Goal: Task Accomplishment & Management: Complete application form

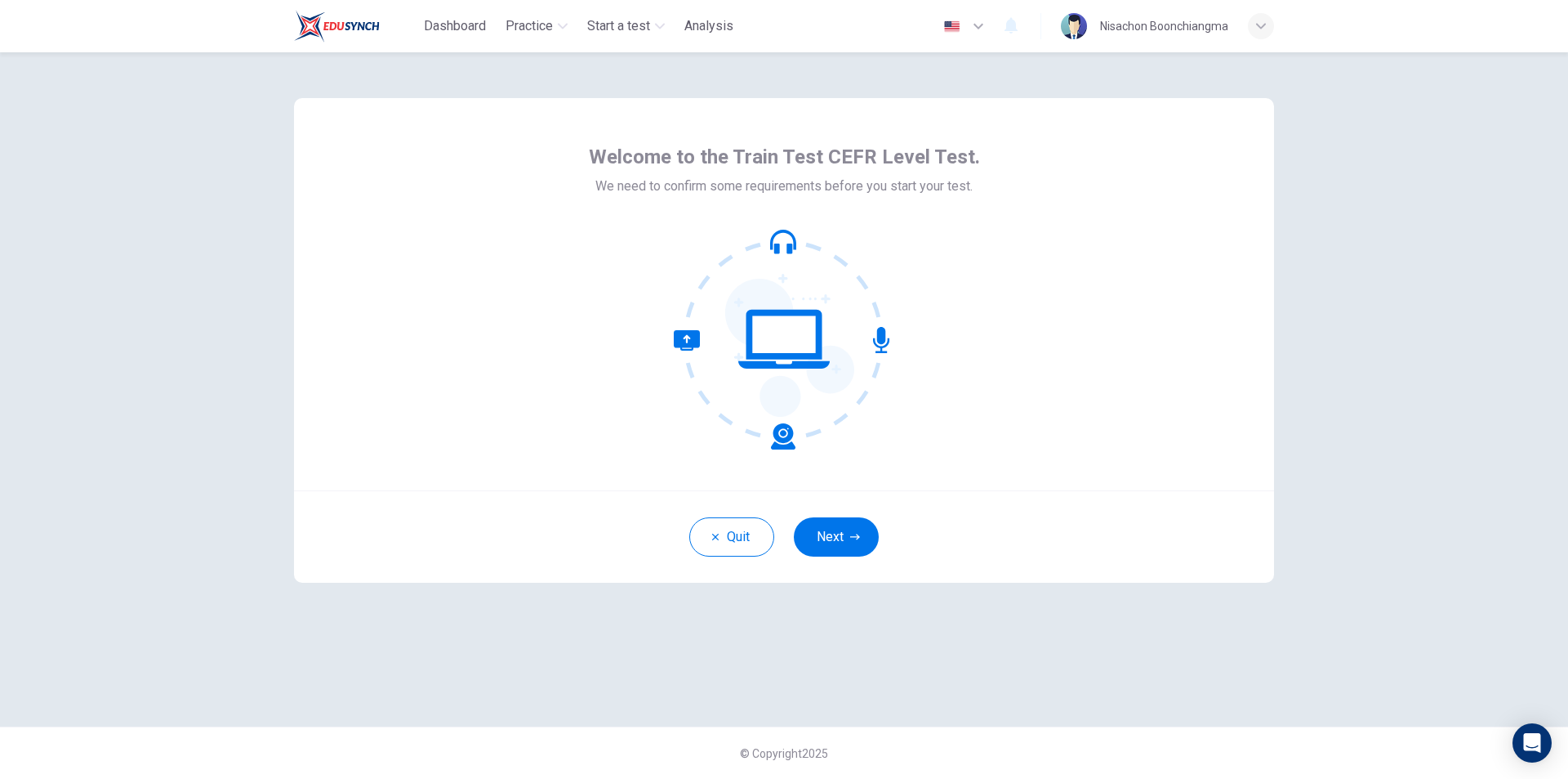
click at [796, 261] on icon at bounding box center [784, 339] width 221 height 221
click at [1071, 257] on div "Welcome to the Train Test CEFR Level Test. We need to confirm some requirements…" at bounding box center [784, 294] width 980 height 392
click at [811, 534] on button "Next" at bounding box center [836, 537] width 85 height 39
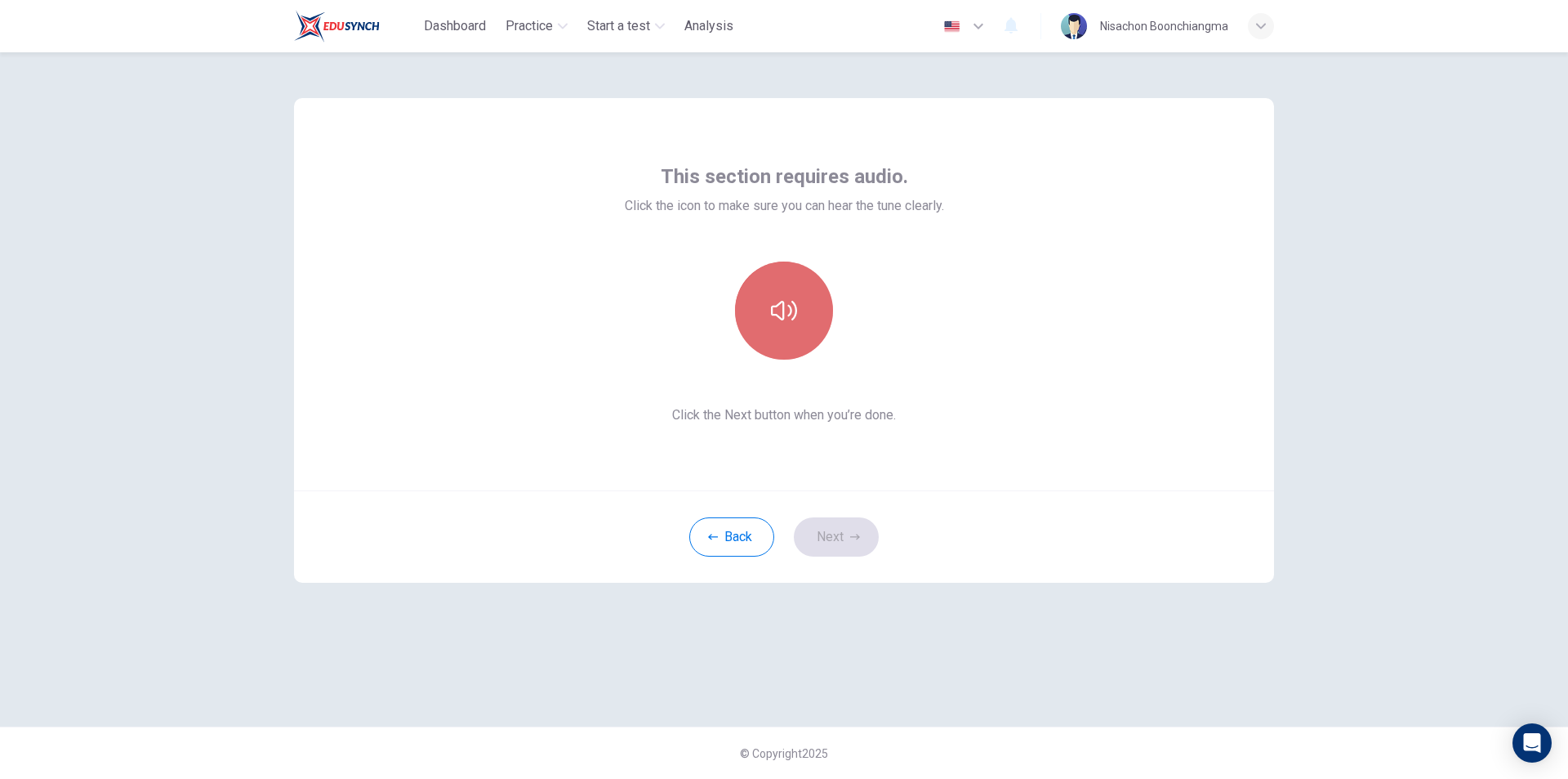
click at [799, 305] on button "button" at bounding box center [784, 310] width 98 height 98
click at [847, 543] on button "Next" at bounding box center [836, 537] width 85 height 39
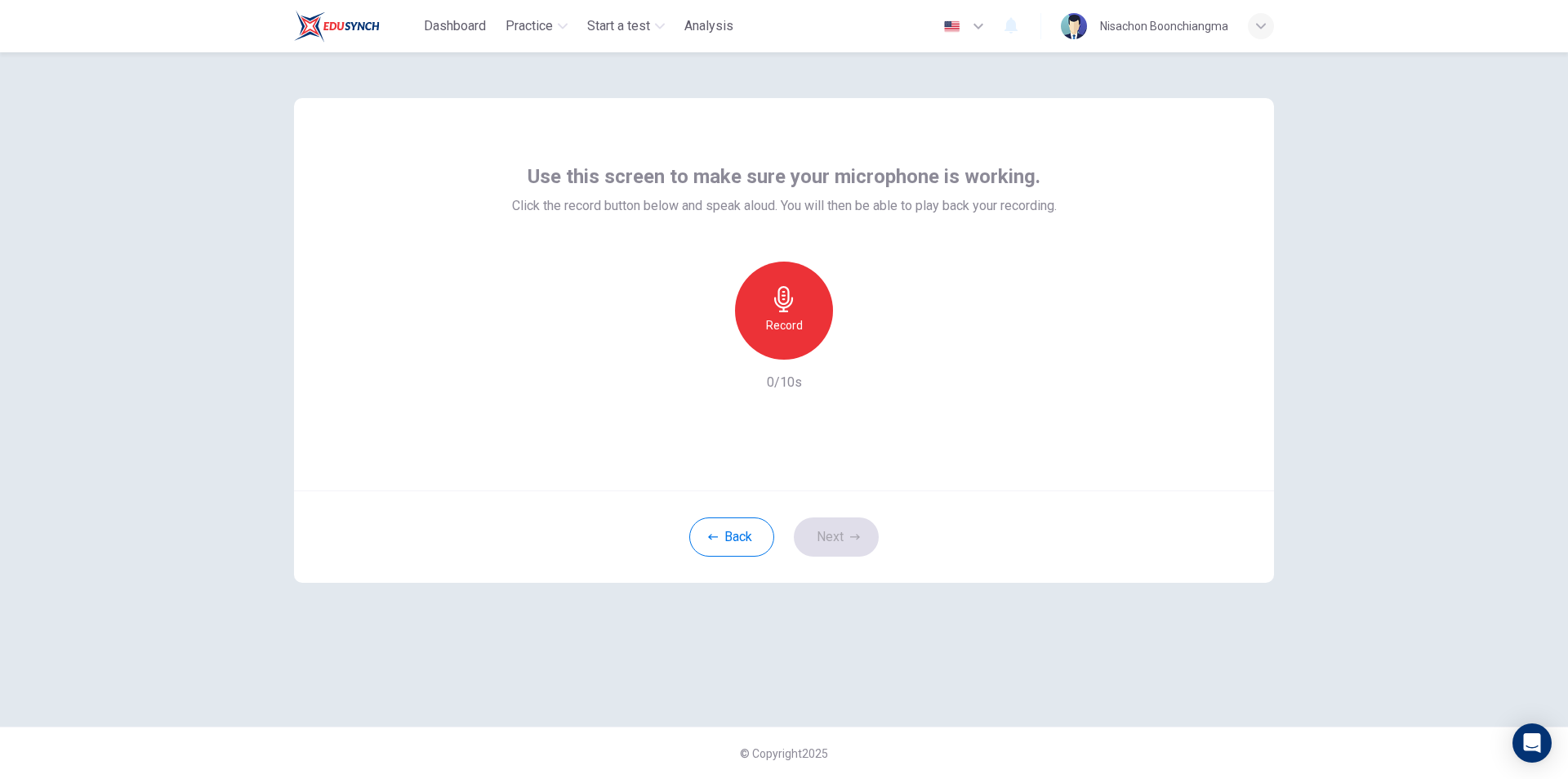
click at [782, 319] on div "Record" at bounding box center [784, 310] width 177 height 98
click at [797, 321] on h6 "Record" at bounding box center [784, 325] width 36 height 19
click at [832, 346] on div "button" at bounding box center [832, 352] width 0 height 12
click at [799, 317] on h6 "Record" at bounding box center [780, 325] width 36 height 19
click at [778, 318] on h6 "Stop" at bounding box center [784, 325] width 25 height 19
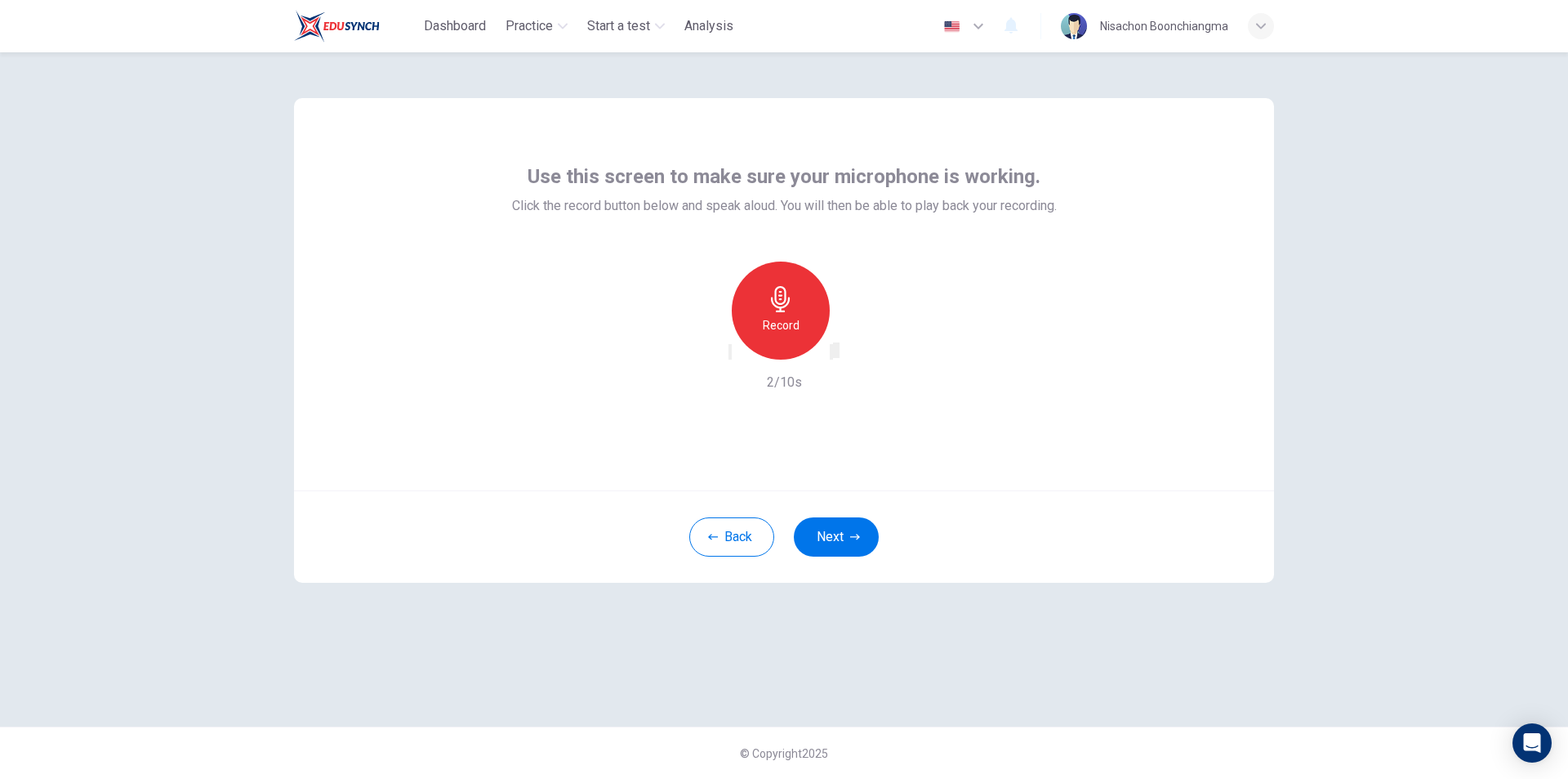
click at [847, 359] on icon "button" at bounding box center [842, 365] width 9 height 12
click at [794, 314] on div "Record" at bounding box center [781, 310] width 98 height 98
click at [847, 359] on icon "button" at bounding box center [842, 365] width 9 height 12
click at [795, 318] on h6 "Record" at bounding box center [780, 325] width 36 height 19
click at [788, 323] on h6 "Stop" at bounding box center [784, 325] width 25 height 19
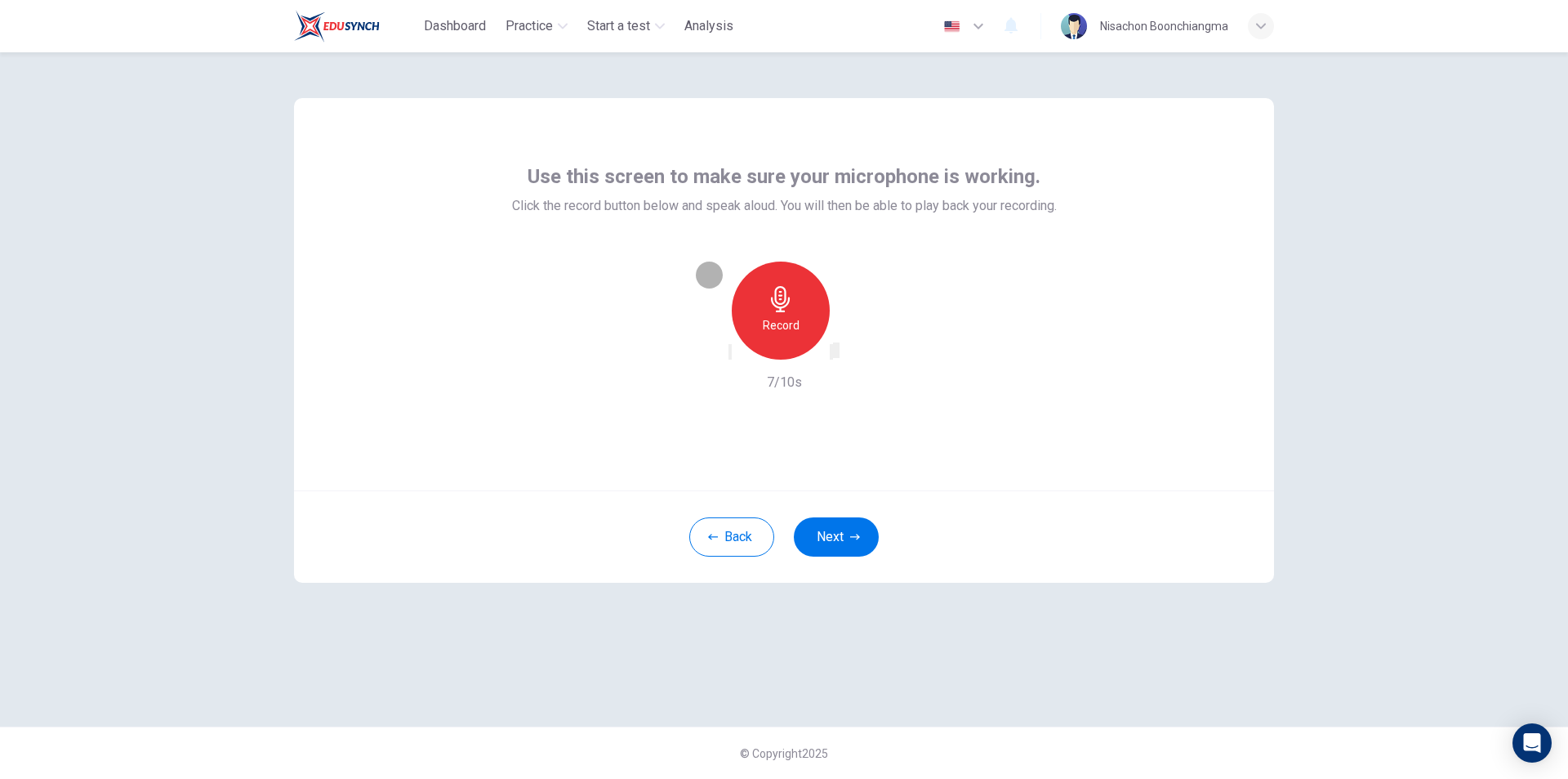
click at [832, 355] on icon "button" at bounding box center [832, 355] width 0 height 0
click at [731, 518] on div "Back Next" at bounding box center [784, 536] width 980 height 92
click at [746, 539] on button "Back" at bounding box center [731, 537] width 85 height 39
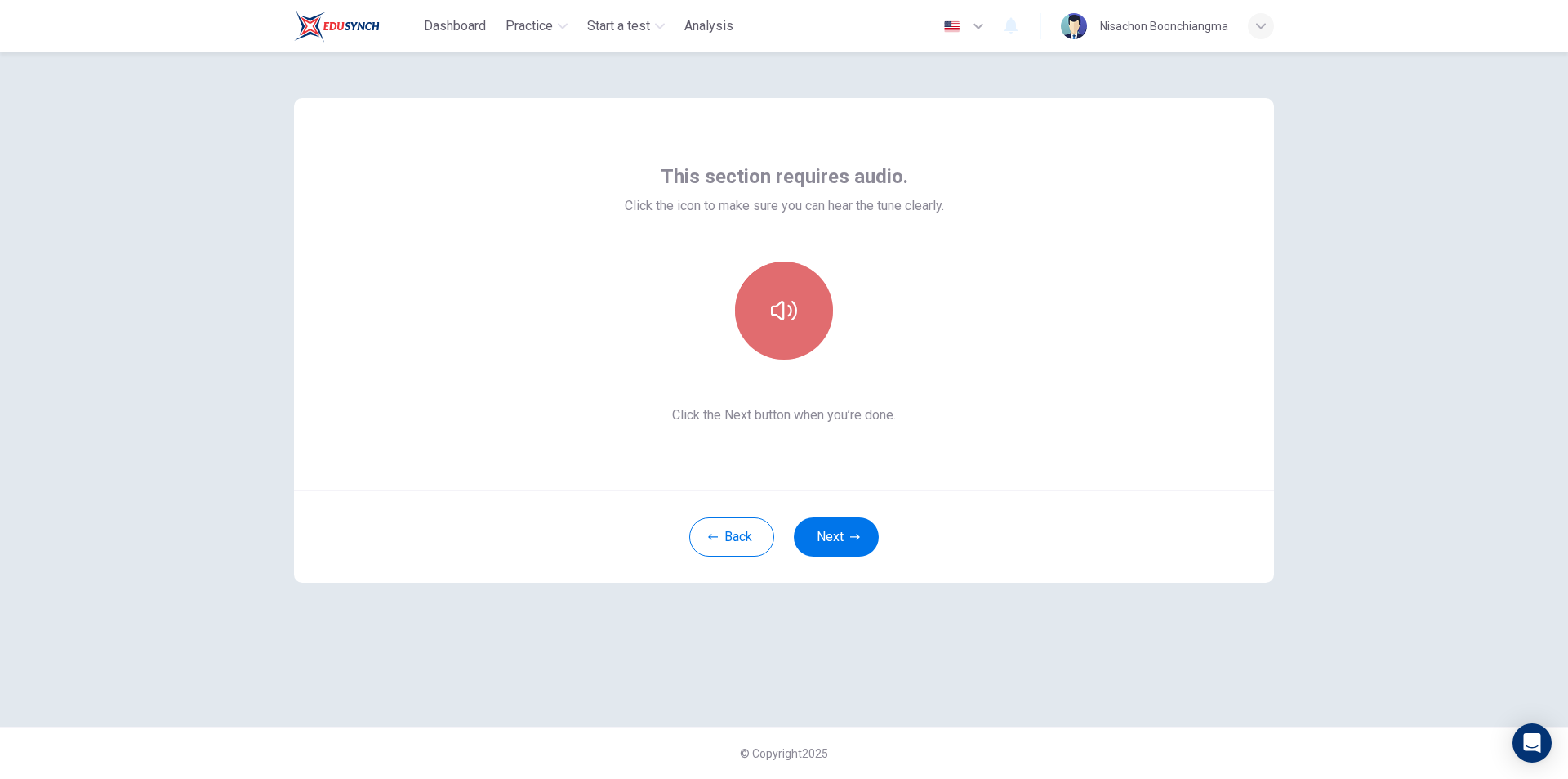
click at [773, 304] on icon "button" at bounding box center [784, 310] width 26 height 26
click at [787, 310] on icon "button" at bounding box center [784, 310] width 26 height 26
click at [781, 309] on icon "button" at bounding box center [784, 310] width 26 height 26
click at [831, 528] on button "Next" at bounding box center [836, 537] width 85 height 39
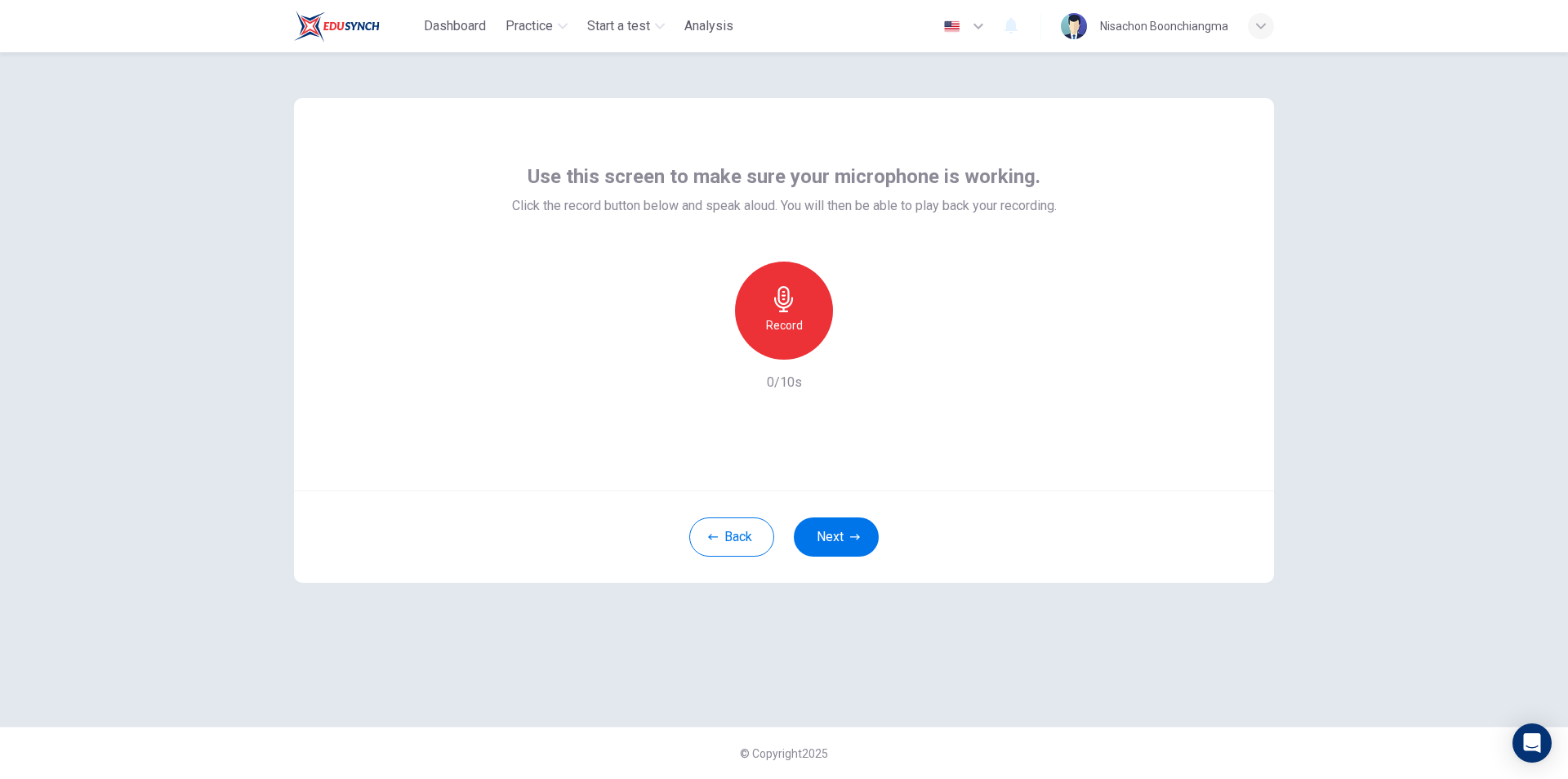
click at [778, 310] on icon "button" at bounding box center [784, 299] width 26 height 26
click at [783, 307] on icon "button" at bounding box center [784, 299] width 19 height 26
click at [847, 359] on icon "button" at bounding box center [842, 365] width 9 height 12
click at [771, 318] on h6 "Record" at bounding box center [780, 325] width 36 height 19
click at [775, 307] on icon "button" at bounding box center [784, 299] width 26 height 26
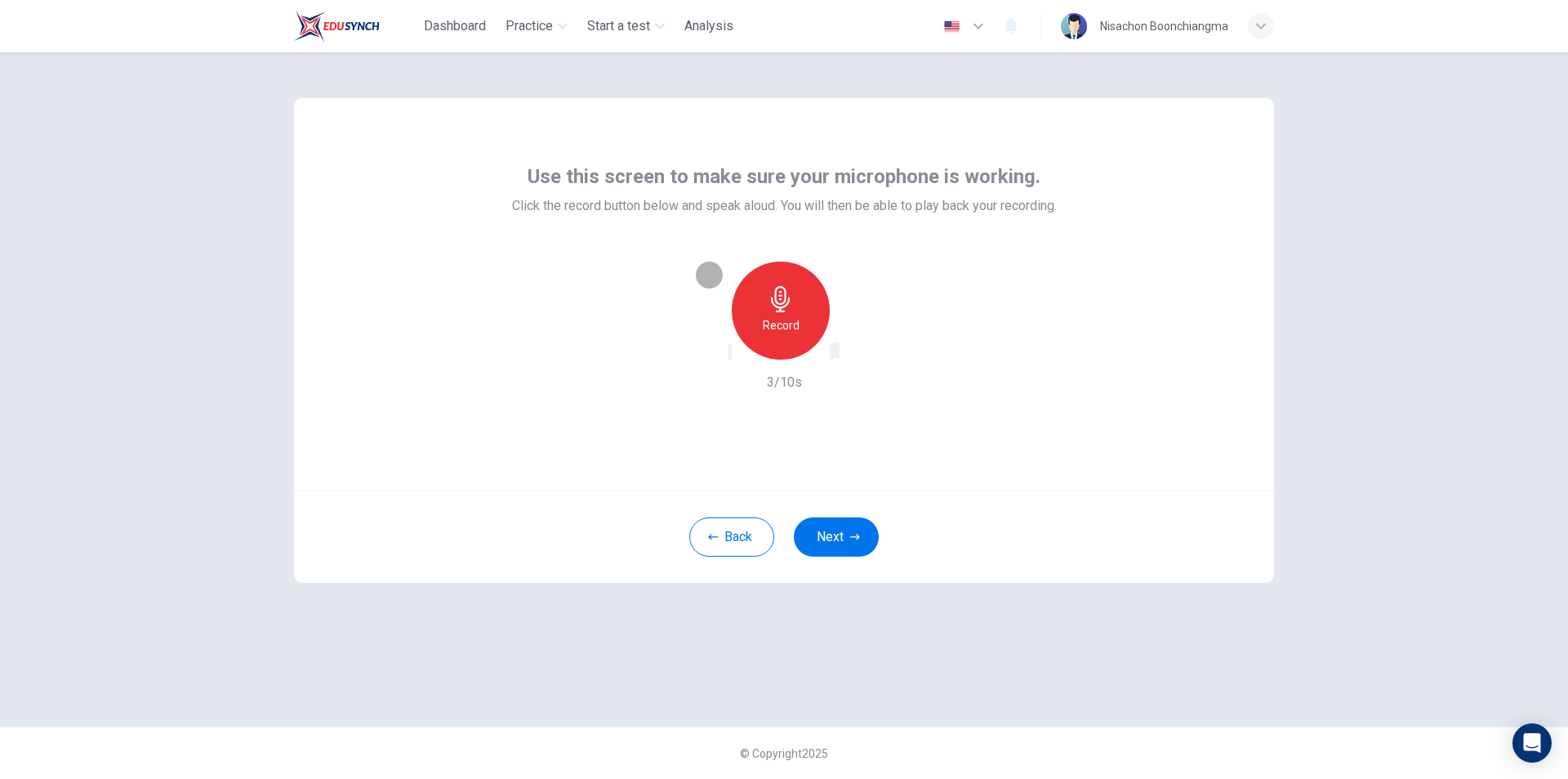
click at [847, 359] on icon "button" at bounding box center [842, 365] width 9 height 12
click at [835, 530] on button "Next" at bounding box center [836, 537] width 85 height 39
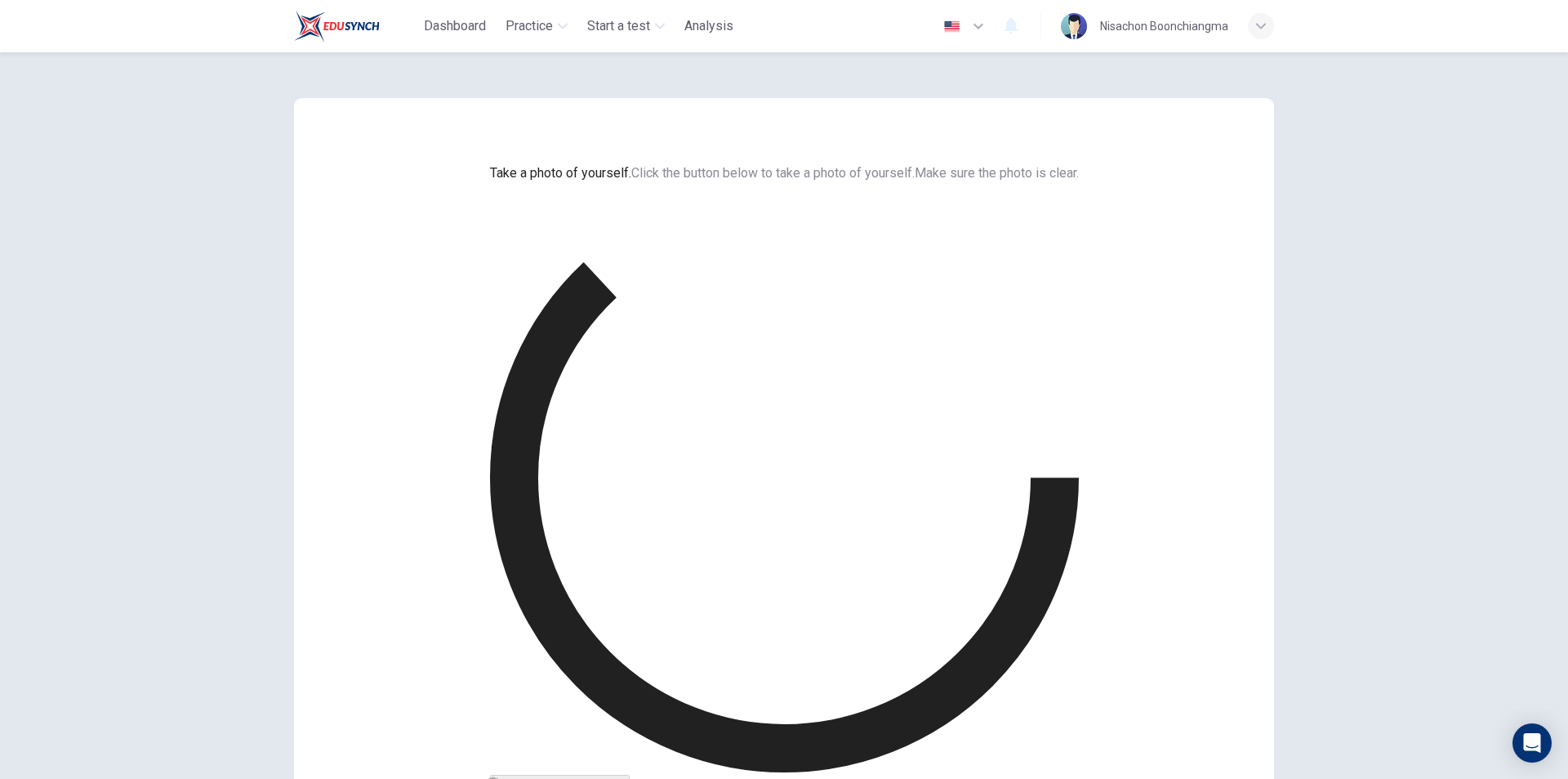
click at [1058, 675] on div "Take a photo of yourself. Click the button below to take a photo of yourself. M…" at bounding box center [784, 509] width 1032 height 913
click at [846, 201] on div "Take a photo of yourself. Click the button below to take a photo of yourself. M…" at bounding box center [784, 477] width 589 height 628
